Goal: Use online tool/utility: Use online tool/utility

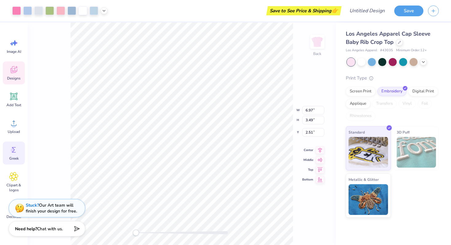
click at [17, 150] on icon at bounding box center [13, 149] width 9 height 9
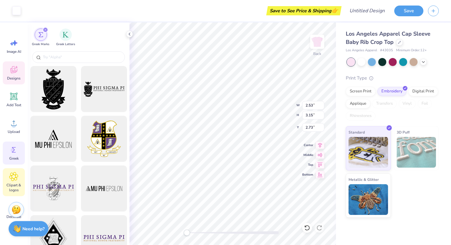
click at [18, 180] on div "Clipart & logos" at bounding box center [14, 182] width 22 height 28
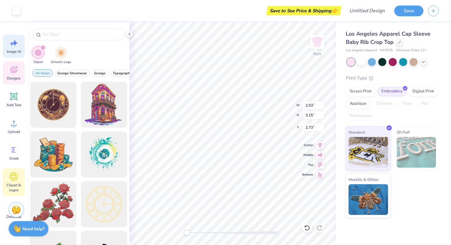
click at [12, 55] on div "Image AI" at bounding box center [14, 46] width 22 height 23
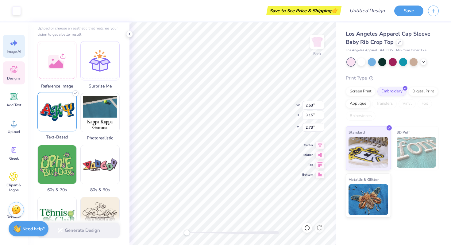
scroll to position [79, 0]
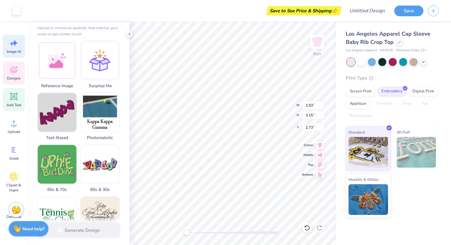
click at [12, 99] on icon at bounding box center [14, 97] width 6 height 6
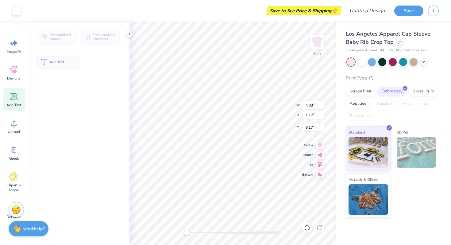
type input "4.03"
type input "1.17"
type input "6.17"
